Goal: Find specific page/section: Find specific page/section

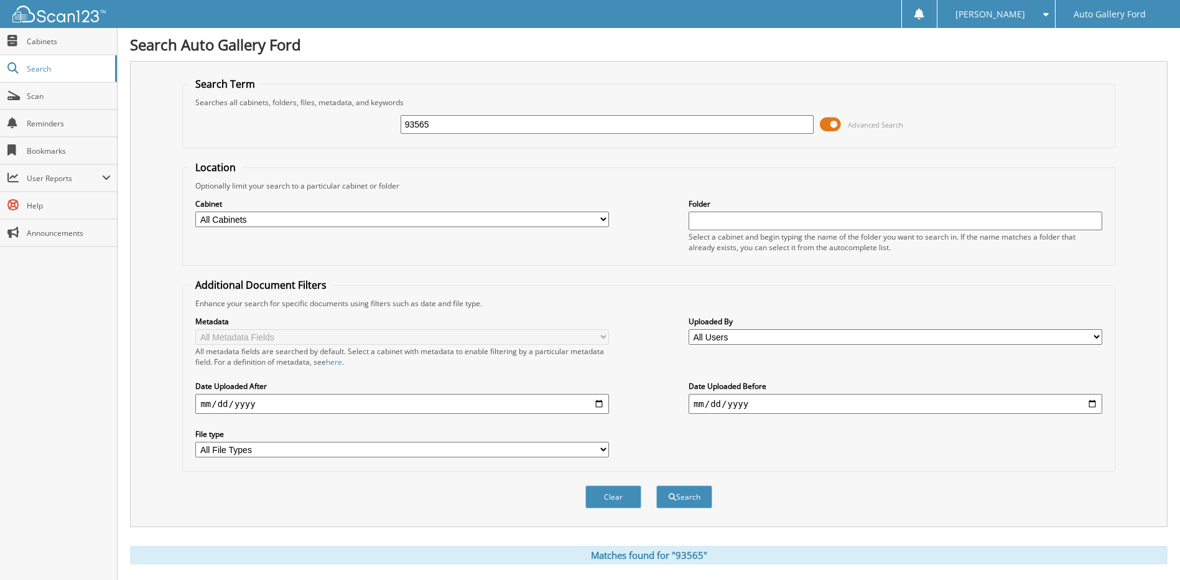
drag, startPoint x: 486, startPoint y: 118, endPoint x: 389, endPoint y: 120, distance: 97.0
click at [467, 122] on input "93565" at bounding box center [606, 124] width 413 height 19
click at [79, 47] on link "Cabinets" at bounding box center [58, 41] width 117 height 27
drag, startPoint x: 480, startPoint y: 119, endPoint x: 354, endPoint y: 122, distance: 126.3
click at [354, 122] on div "93565 Advanced Search" at bounding box center [648, 125] width 918 height 34
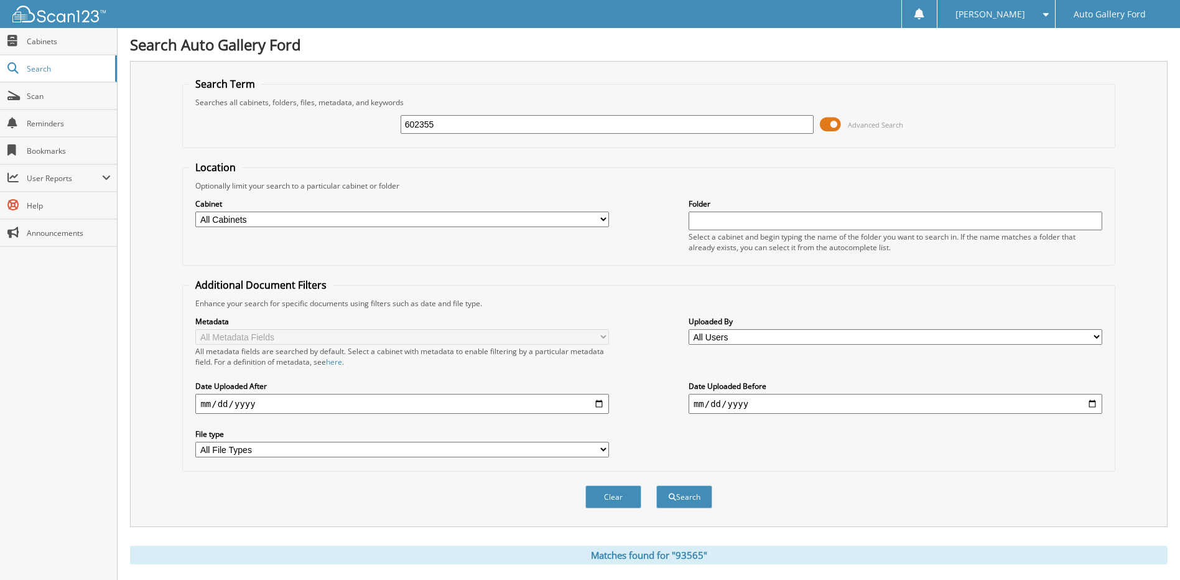
type input "602355"
click at [656, 485] on button "Search" at bounding box center [684, 496] width 56 height 23
drag, startPoint x: 460, startPoint y: 121, endPoint x: 366, endPoint y: 121, distance: 93.9
click at [366, 121] on div "602355 Advanced Search" at bounding box center [648, 125] width 918 height 34
type input "3"
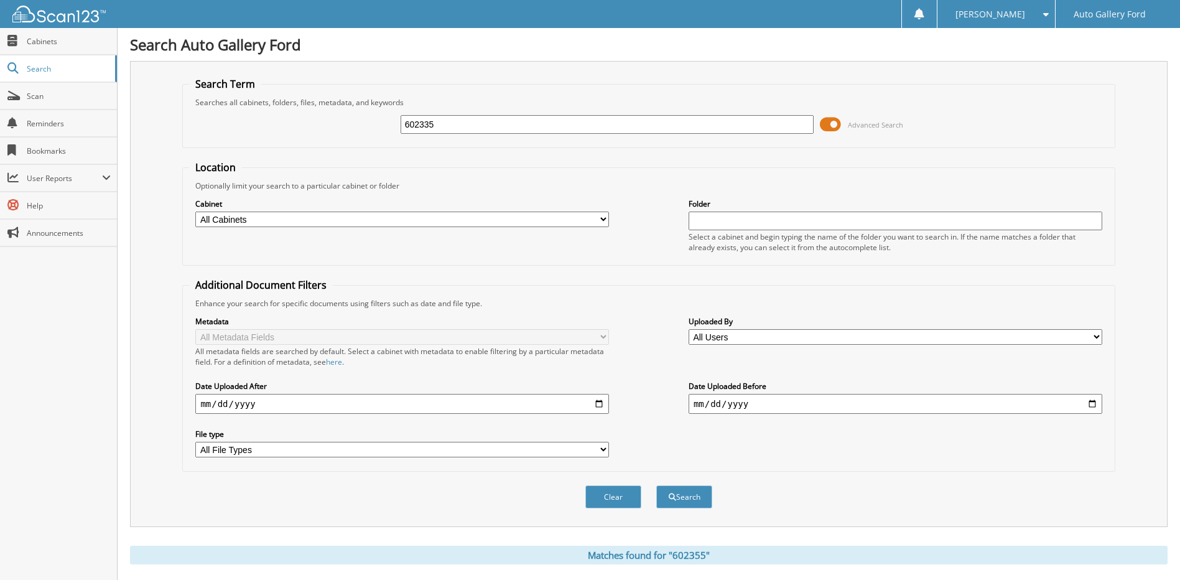
type input "602335"
click at [656, 485] on button "Search" at bounding box center [684, 496] width 56 height 23
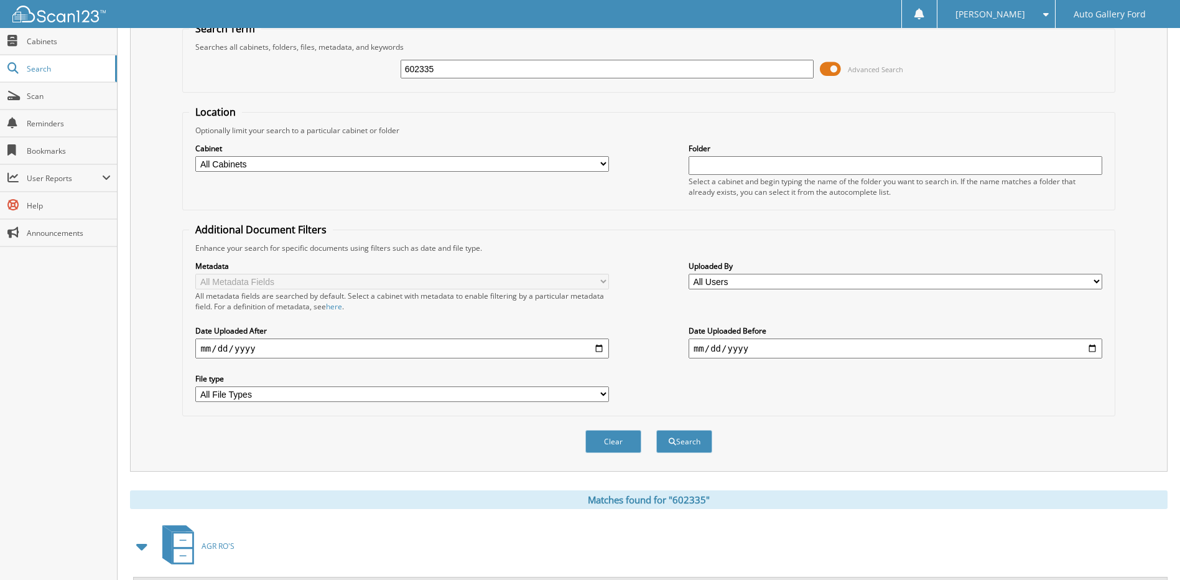
scroll to position [185, 0]
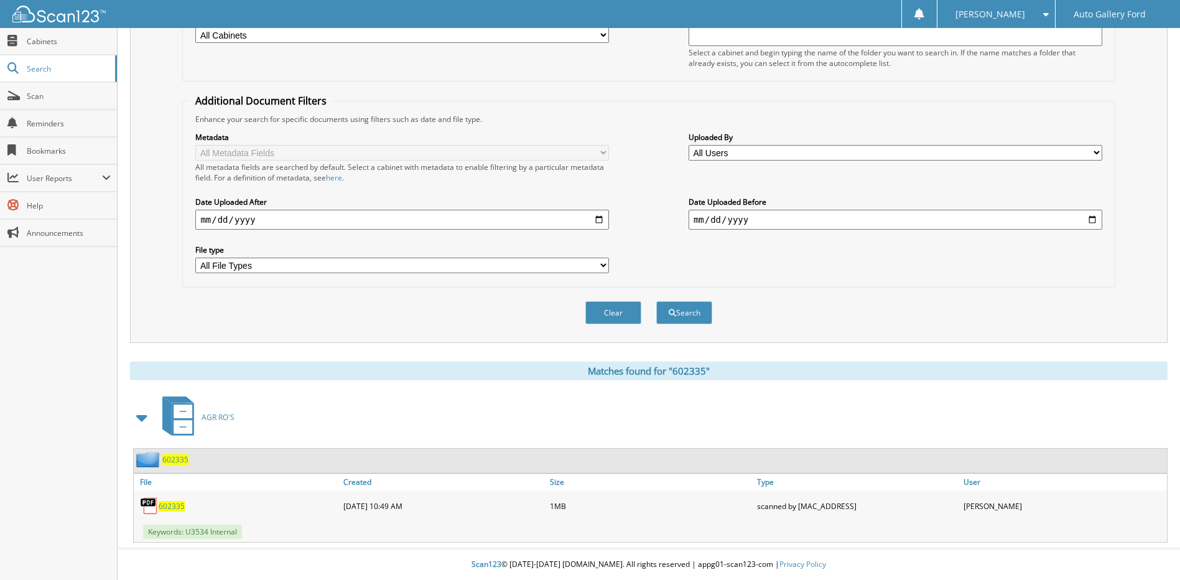
click at [179, 503] on span "602335" at bounding box center [172, 506] width 26 height 11
